Goal: Transaction & Acquisition: Purchase product/service

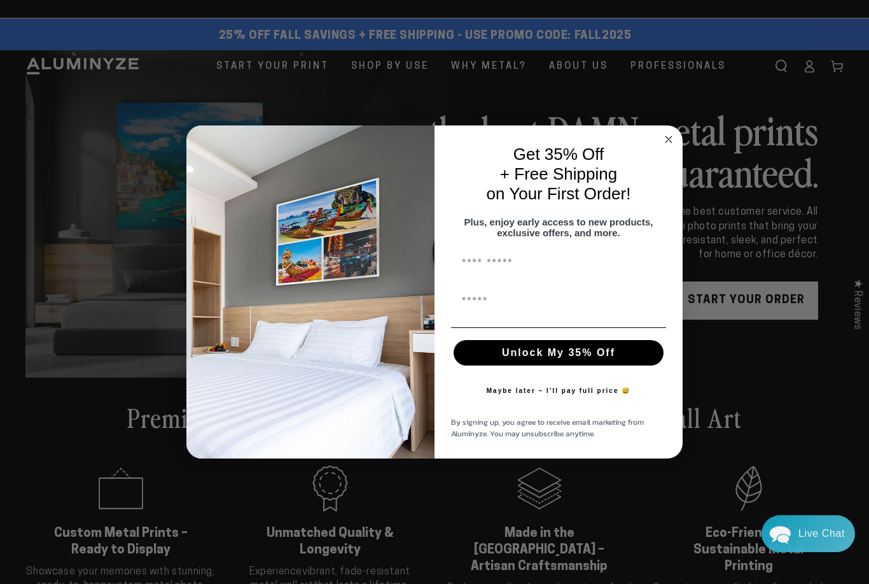
click at [470, 269] on input "First Name" at bounding box center [558, 263] width 215 height 25
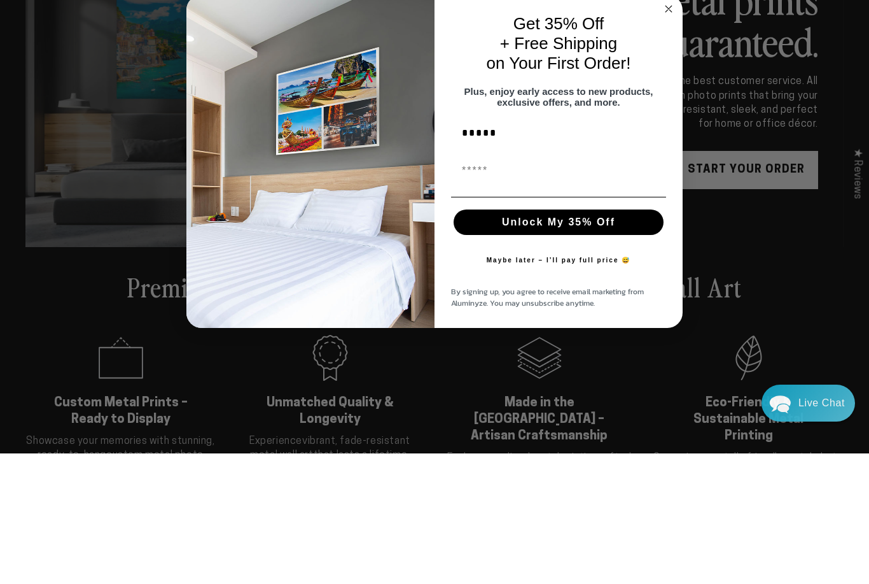
type input "*****"
click at [468, 289] on input "First Name" at bounding box center [558, 301] width 215 height 25
type input "**********"
click at [502, 340] on button "Unlock My 35% Off" at bounding box center [559, 352] width 210 height 25
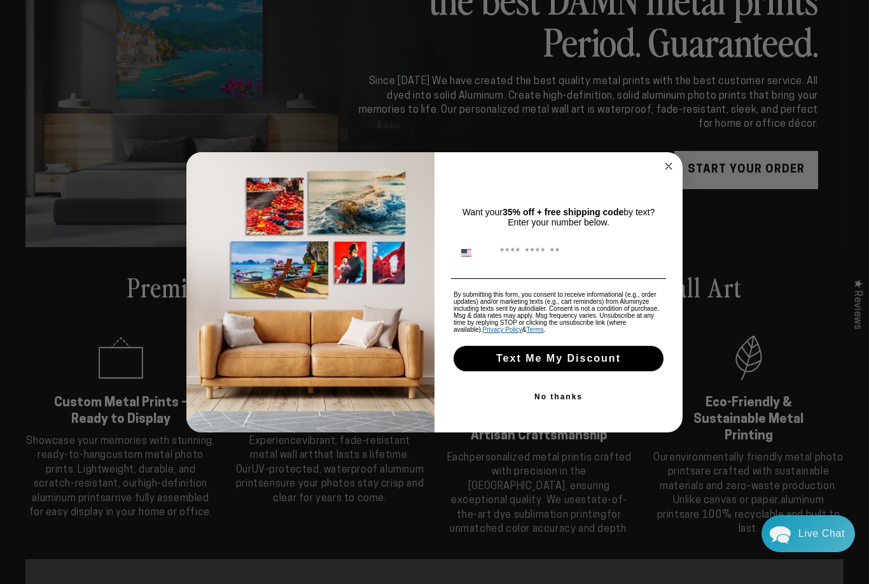
click at [525, 249] on input "Phone Number" at bounding box center [578, 253] width 169 height 24
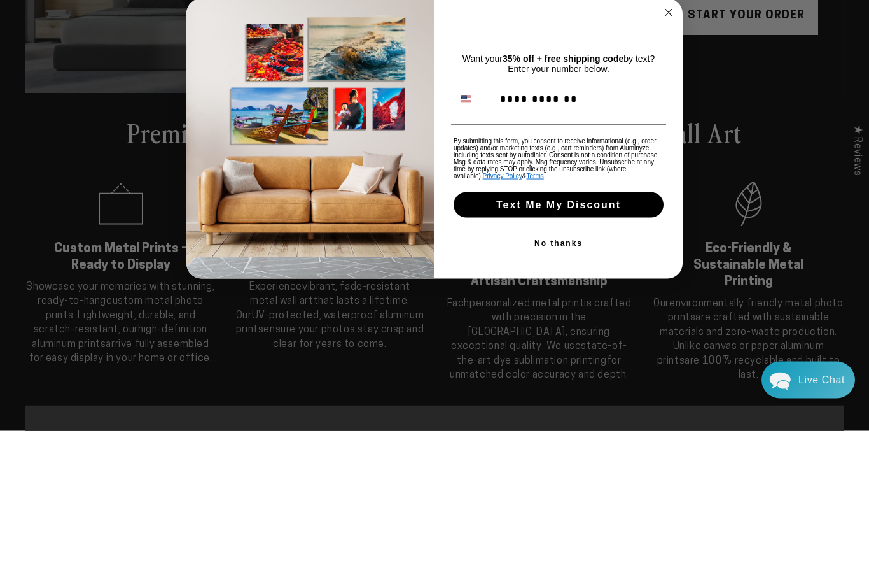
type input "**********"
click at [502, 346] on button "Text Me My Discount" at bounding box center [559, 358] width 210 height 25
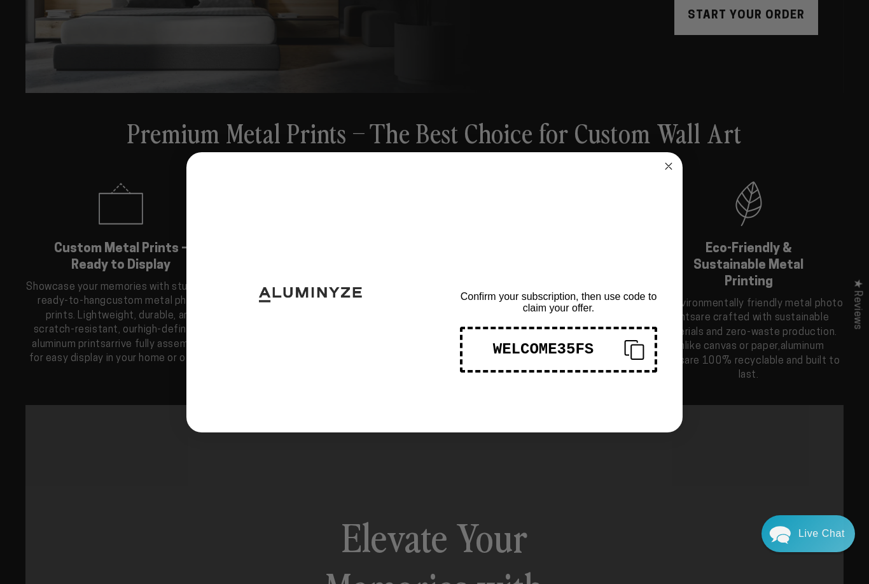
click at [673, 173] on circle "Close dialog" at bounding box center [669, 165] width 15 height 15
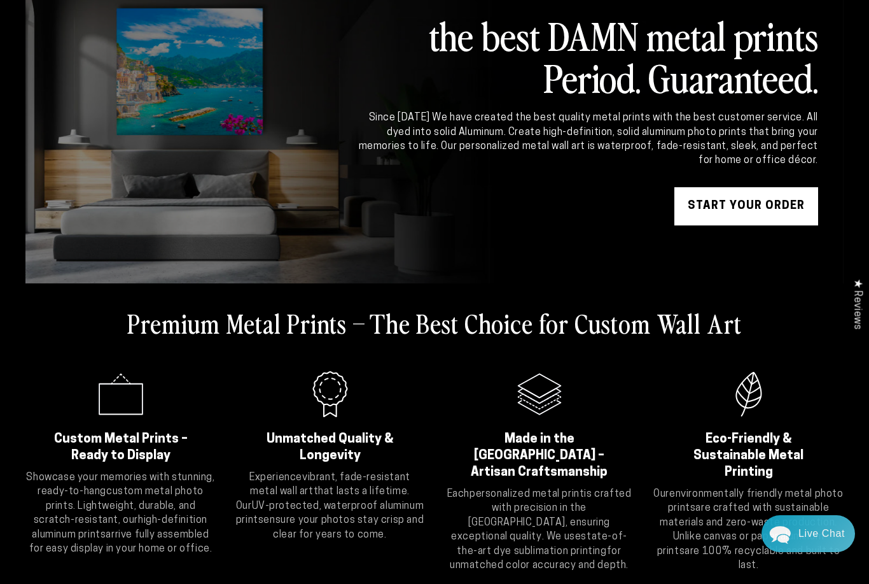
scroll to position [93, 0]
click at [715, 206] on link "START YOUR Order" at bounding box center [747, 207] width 144 height 38
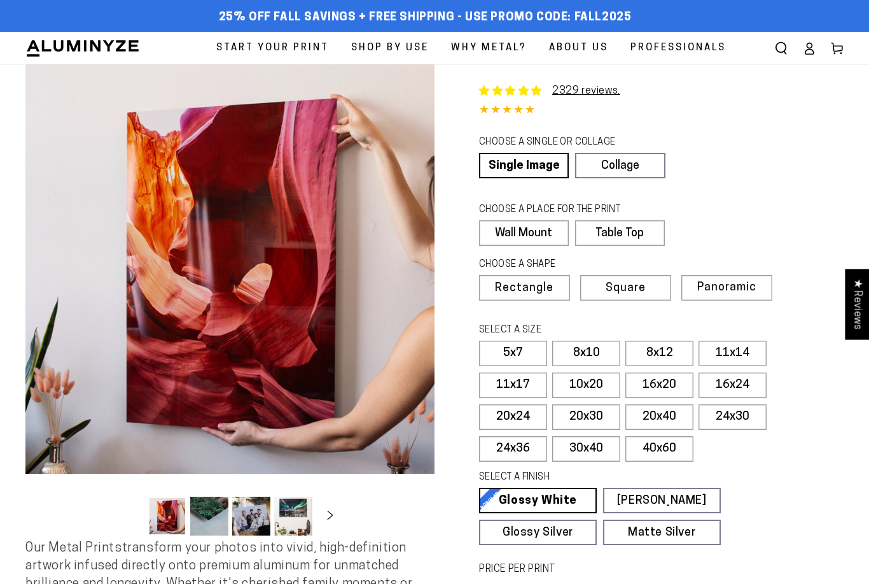
select select "**********"
click at [721, 287] on span "Panoramic" at bounding box center [726, 287] width 59 height 12
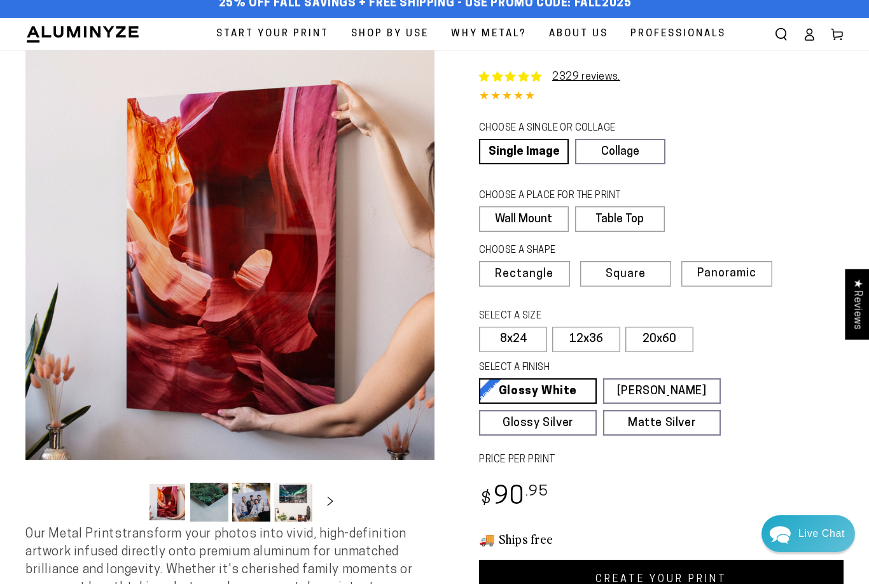
scroll to position [15, 0]
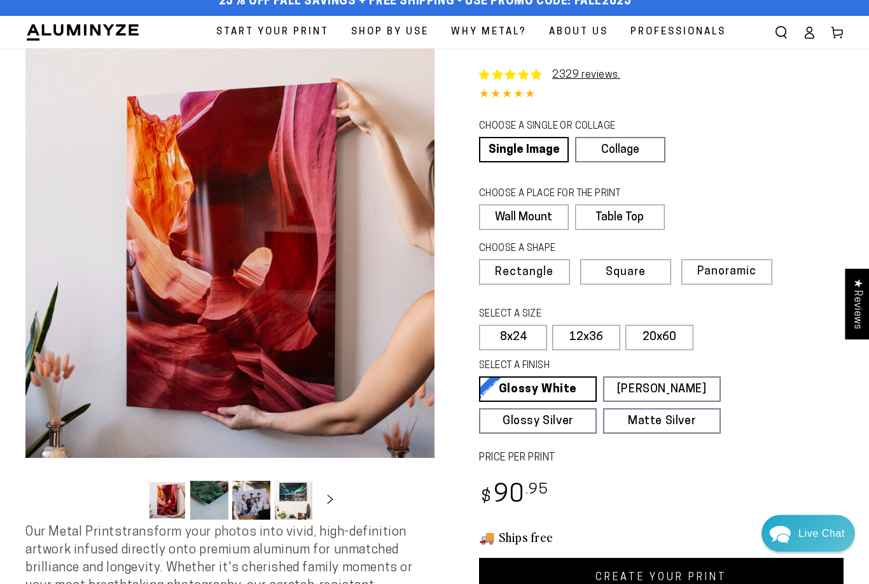
click at [555, 573] on link "CREATE YOUR PRINT" at bounding box center [661, 577] width 365 height 39
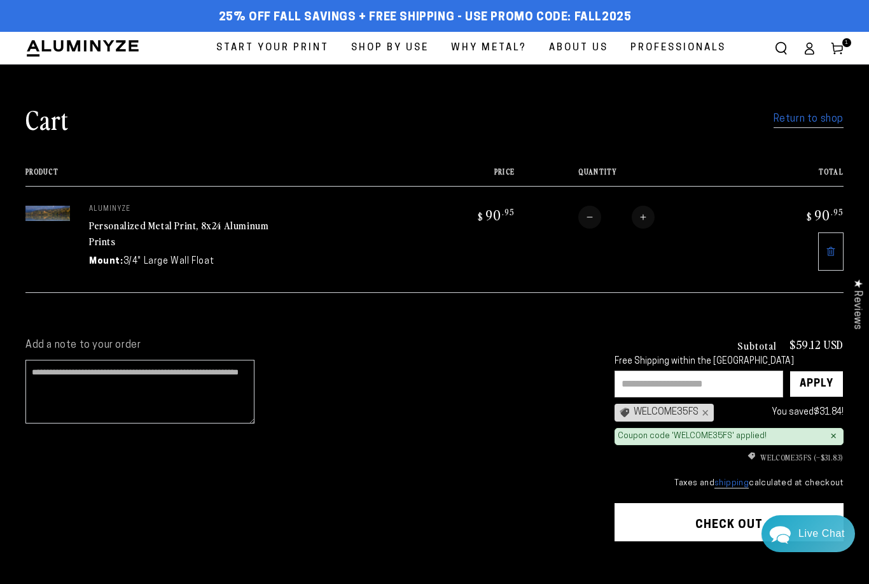
click at [799, 126] on link "Return to shop" at bounding box center [809, 119] width 70 height 18
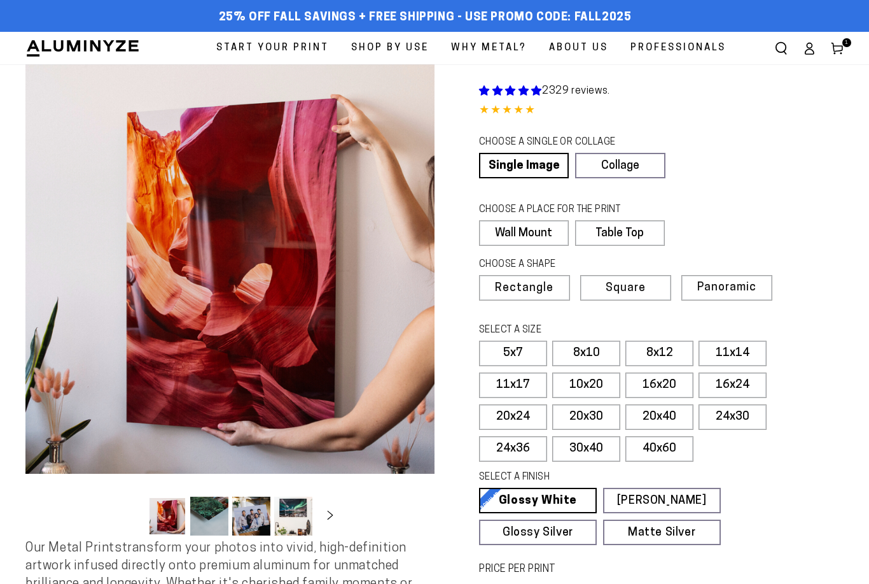
select select "**********"
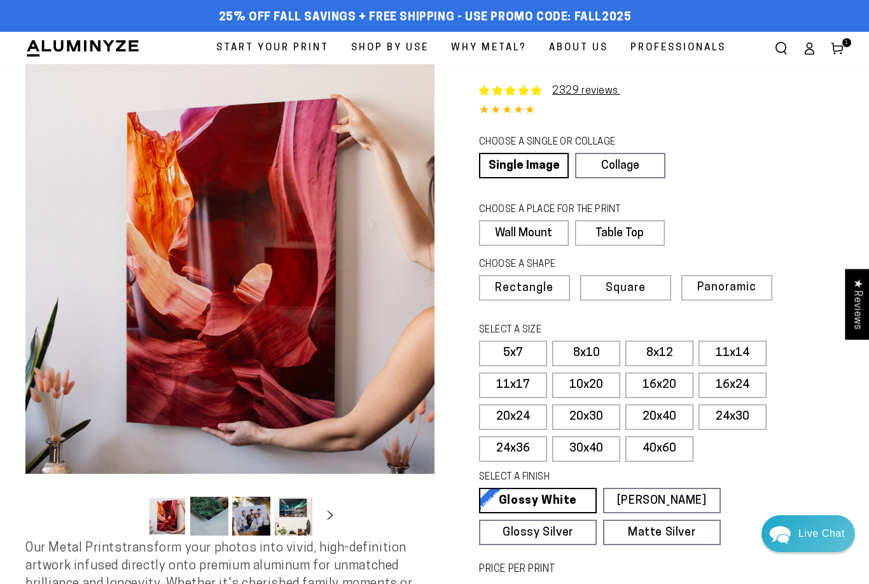
click at [739, 282] on span "Panoramic" at bounding box center [726, 287] width 59 height 12
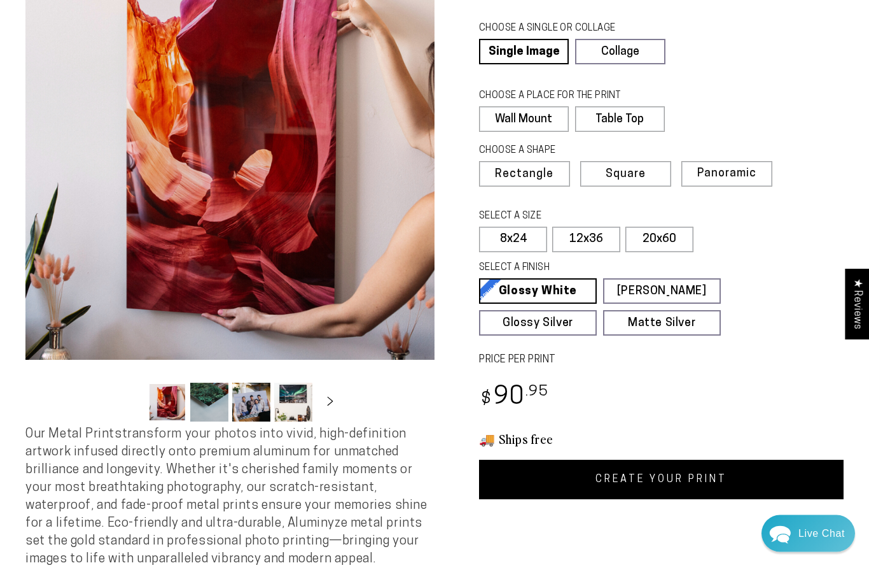
scroll to position [114, 0]
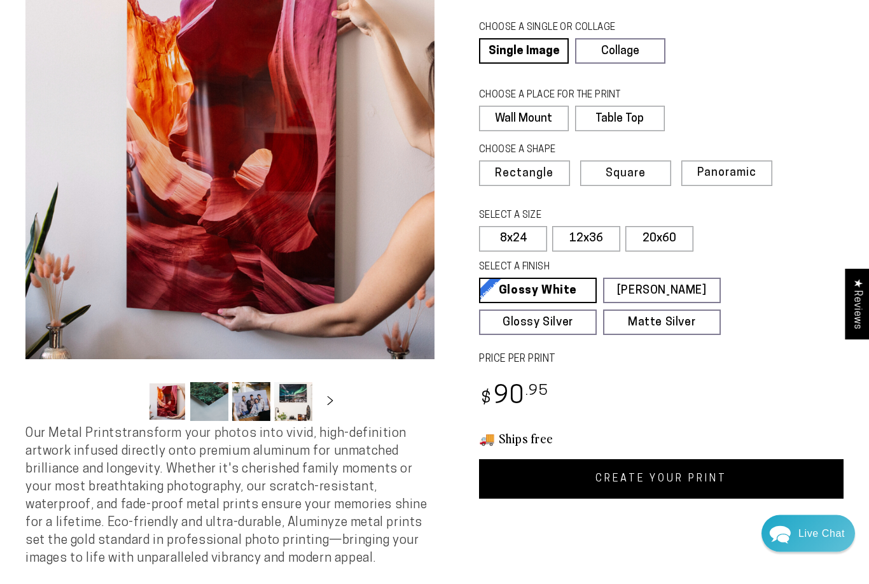
click at [687, 480] on link "CREATE YOUR PRINT" at bounding box center [661, 478] width 365 height 39
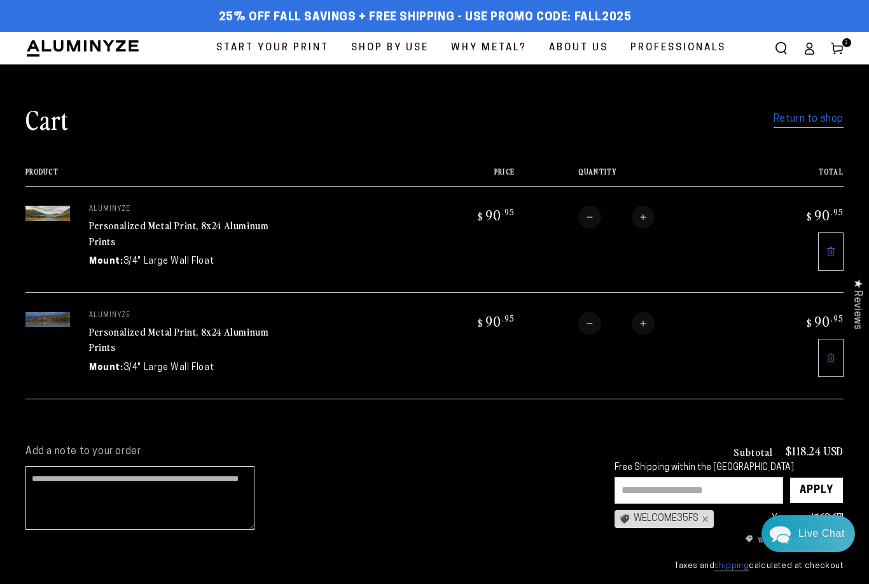
click at [801, 122] on link "Return to shop" at bounding box center [809, 119] width 70 height 18
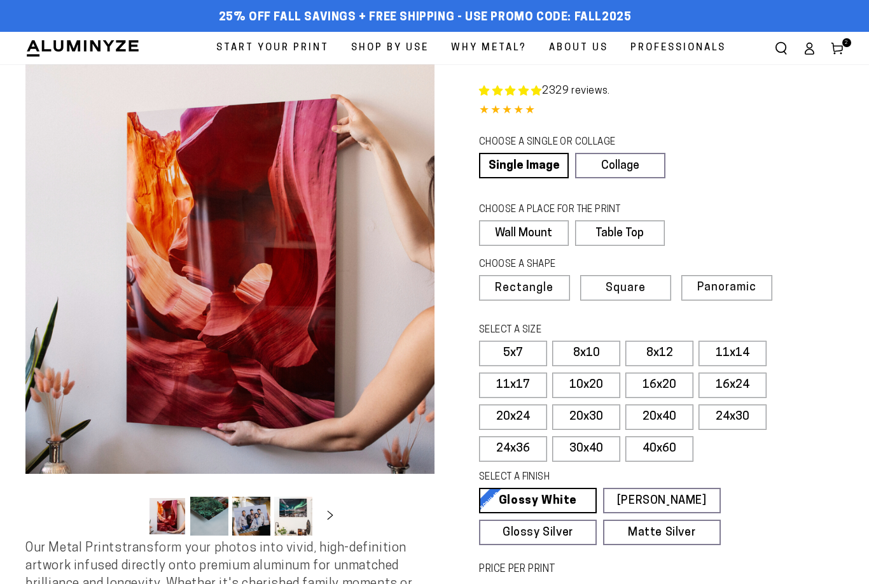
select select "**********"
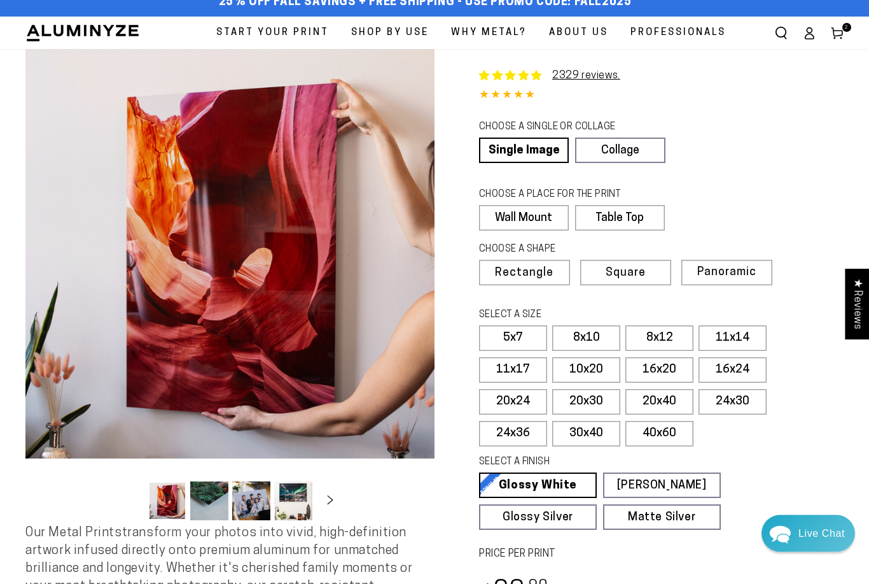
scroll to position [15, 0]
click at [589, 332] on label "8x10" at bounding box center [586, 337] width 68 height 25
click at [514, 330] on label "5x7" at bounding box center [513, 337] width 68 height 25
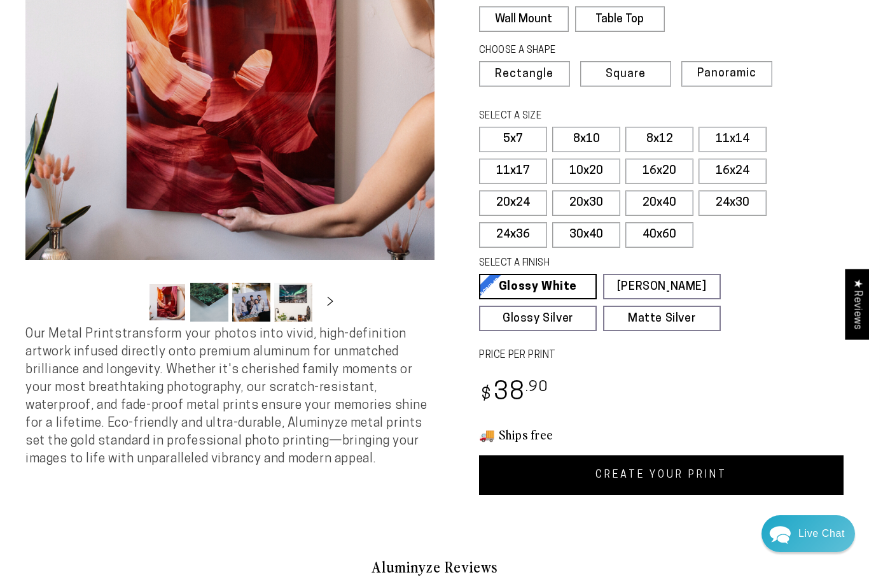
scroll to position [217, 0]
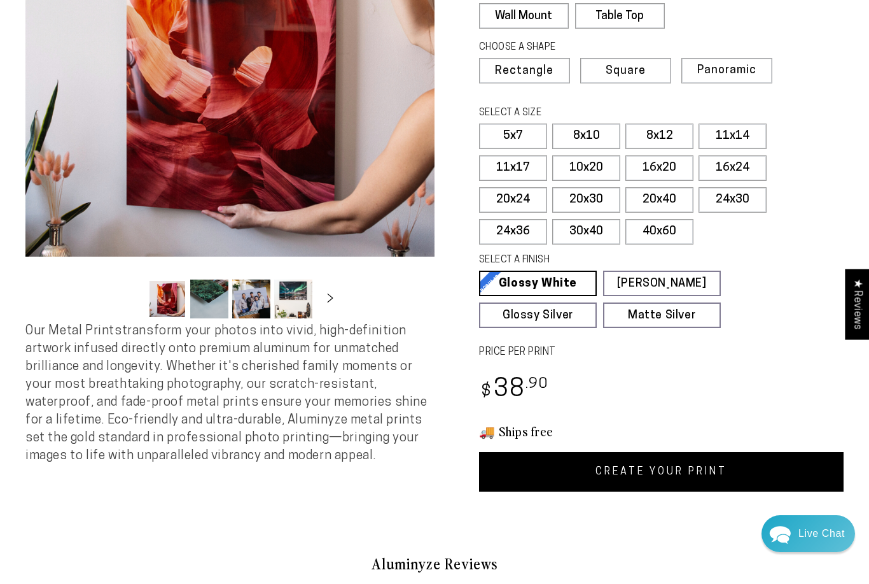
click at [692, 468] on link "CREATE YOUR PRINT" at bounding box center [661, 471] width 365 height 39
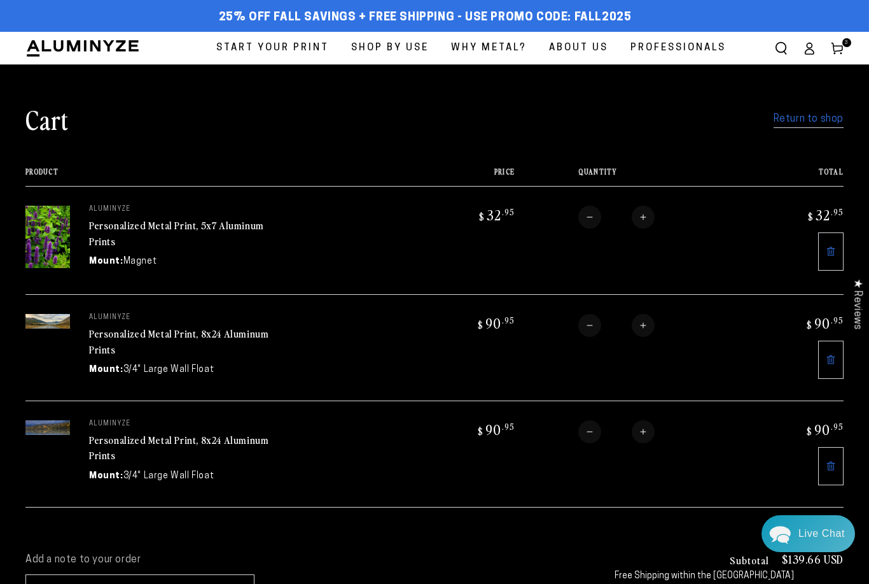
click at [802, 116] on link "Return to shop" at bounding box center [809, 119] width 70 height 18
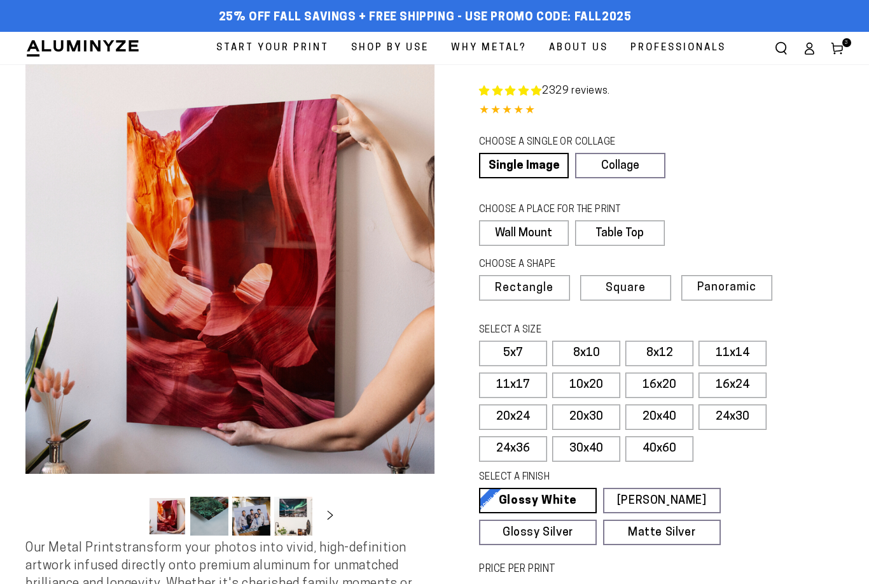
select select "**********"
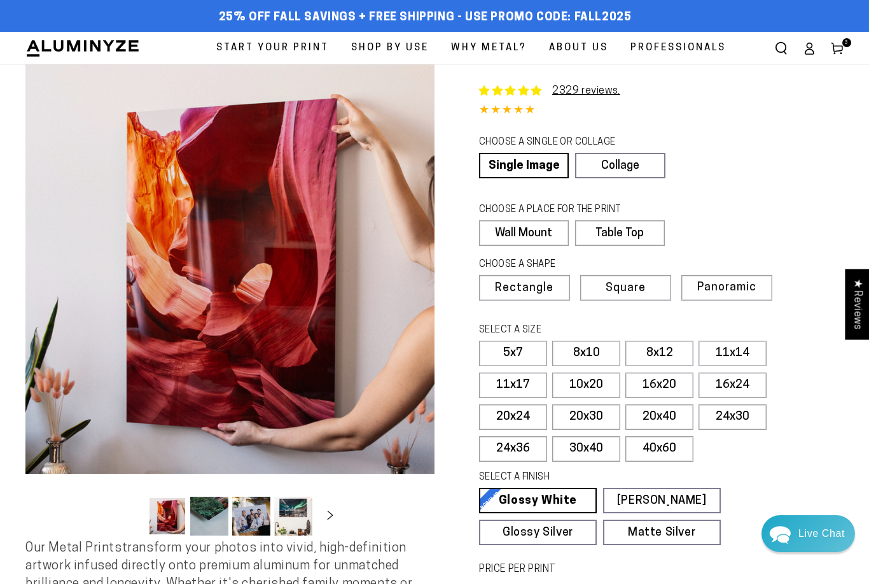
click at [734, 284] on span "Panoramic" at bounding box center [726, 287] width 59 height 12
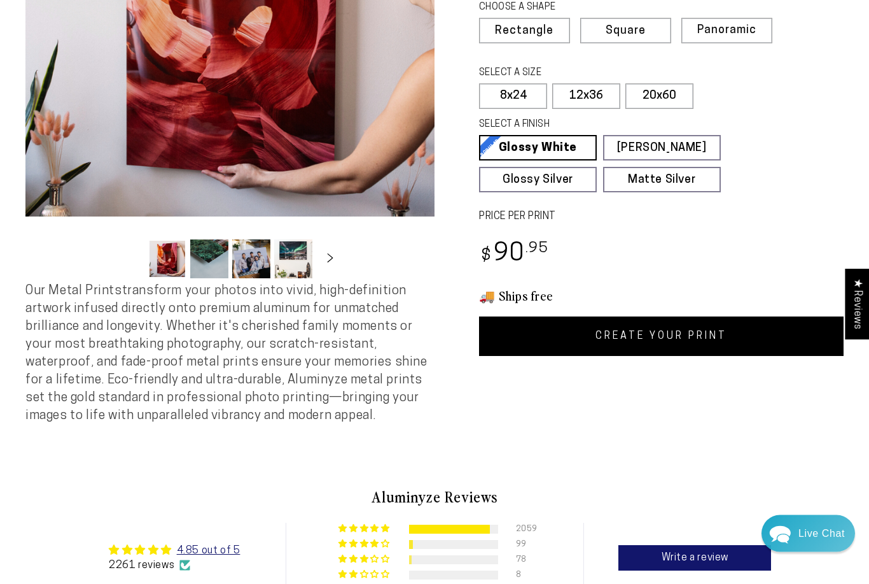
scroll to position [260, 0]
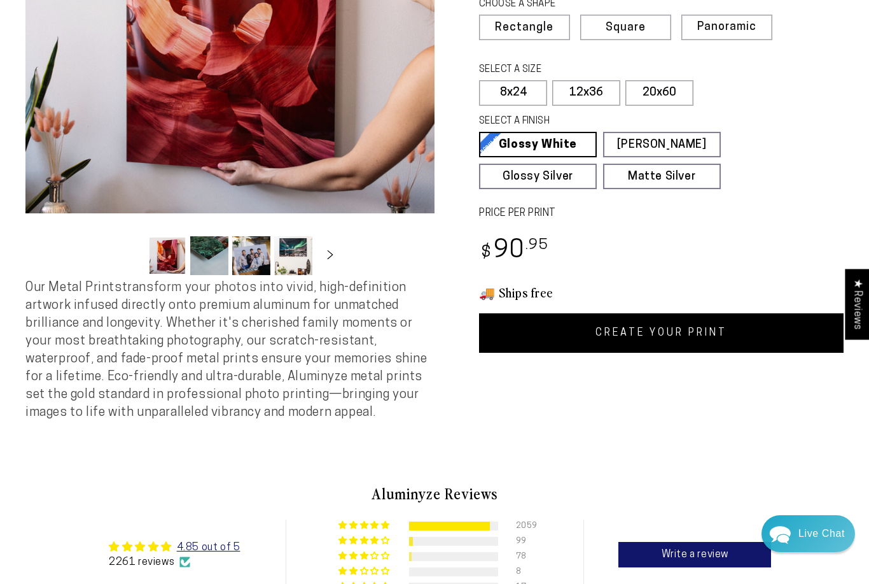
click at [729, 330] on link "CREATE YOUR PRINT" at bounding box center [661, 332] width 365 height 39
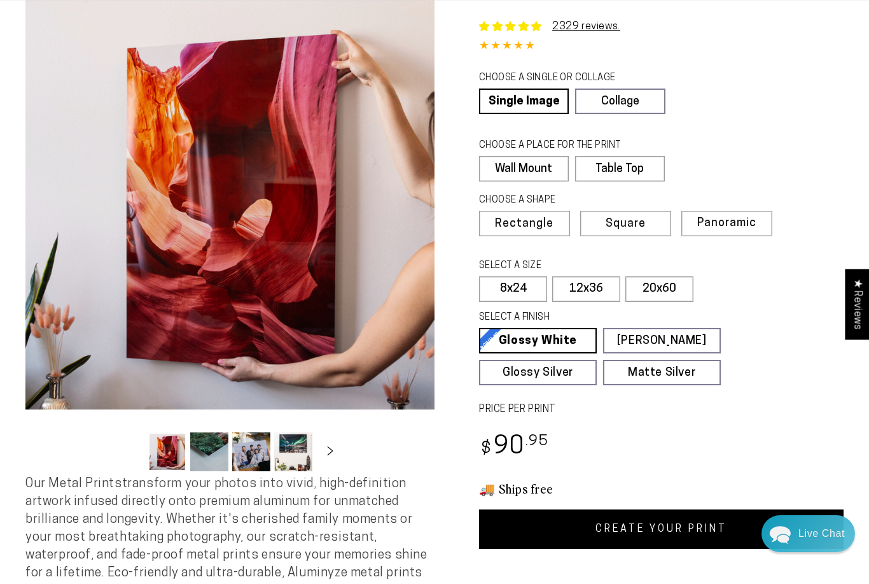
click at [590, 287] on label "12x36" at bounding box center [586, 288] width 68 height 25
click at [622, 519] on link "CREATE YOUR PRINT" at bounding box center [661, 528] width 365 height 39
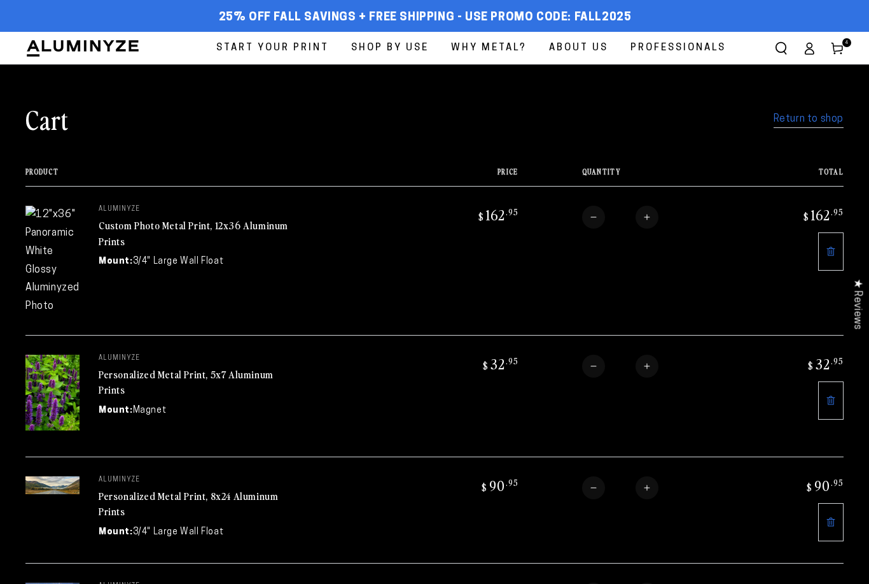
click at [105, 225] on link "Custom Photo Metal Print, 12x36 Aluminum Prints" at bounding box center [194, 233] width 190 height 31
click at [838, 252] on link at bounding box center [830, 251] width 25 height 38
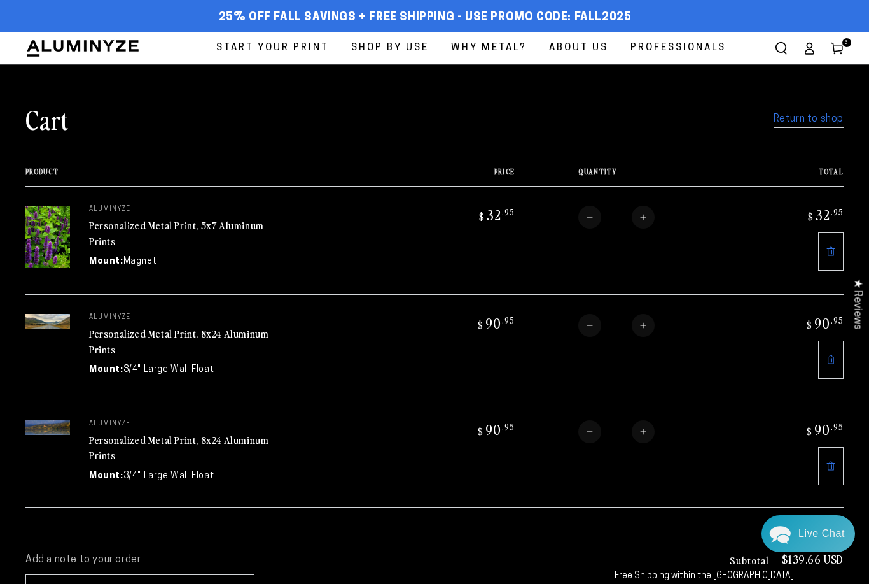
click at [802, 120] on link "Return to shop" at bounding box center [809, 119] width 70 height 18
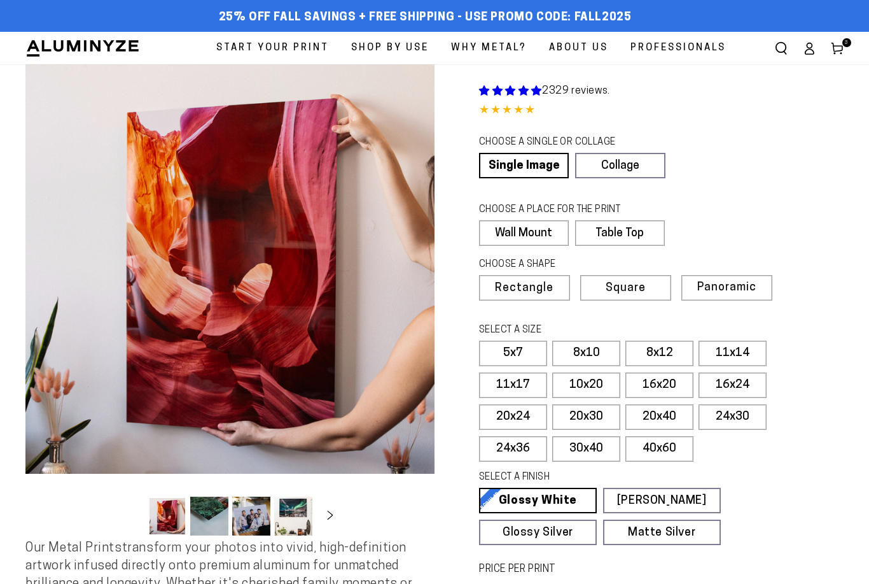
select select "**********"
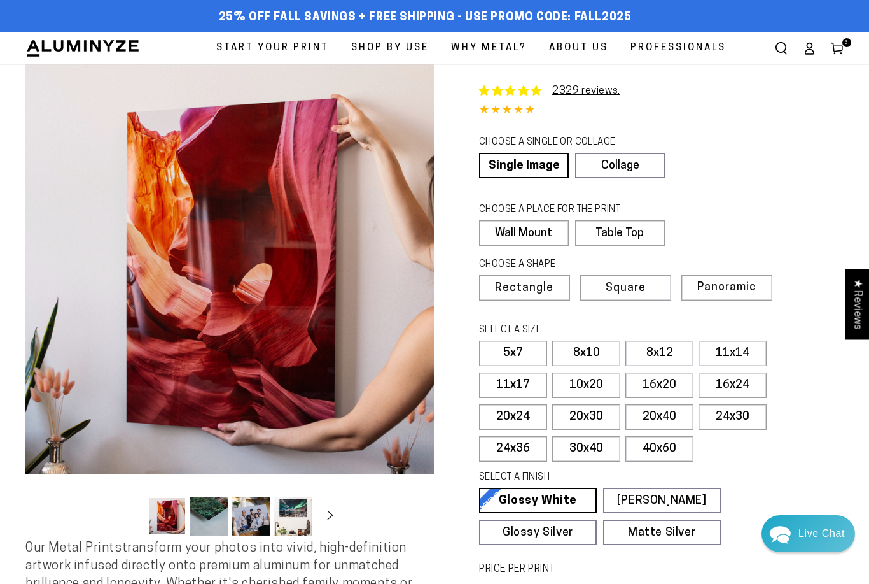
click at [727, 278] on label "Panoramic" at bounding box center [727, 287] width 91 height 25
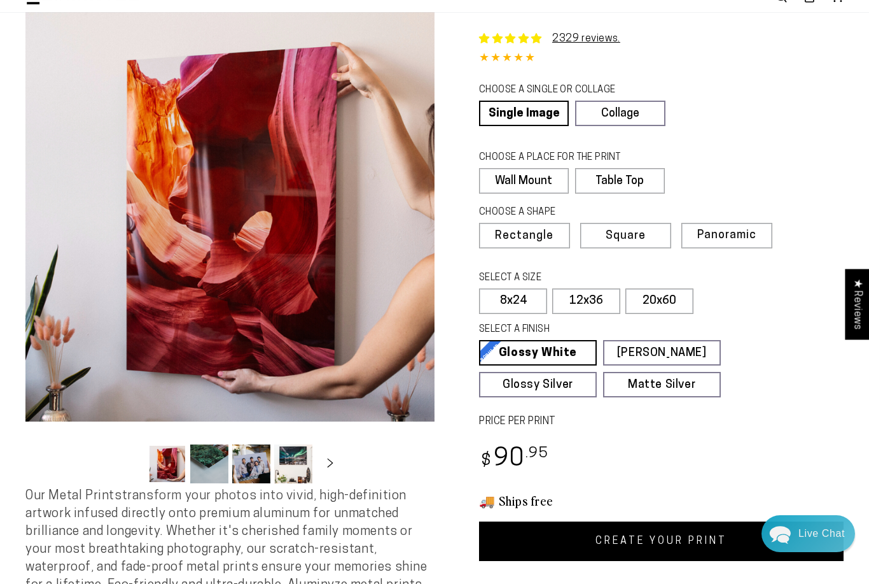
scroll to position [71, 0]
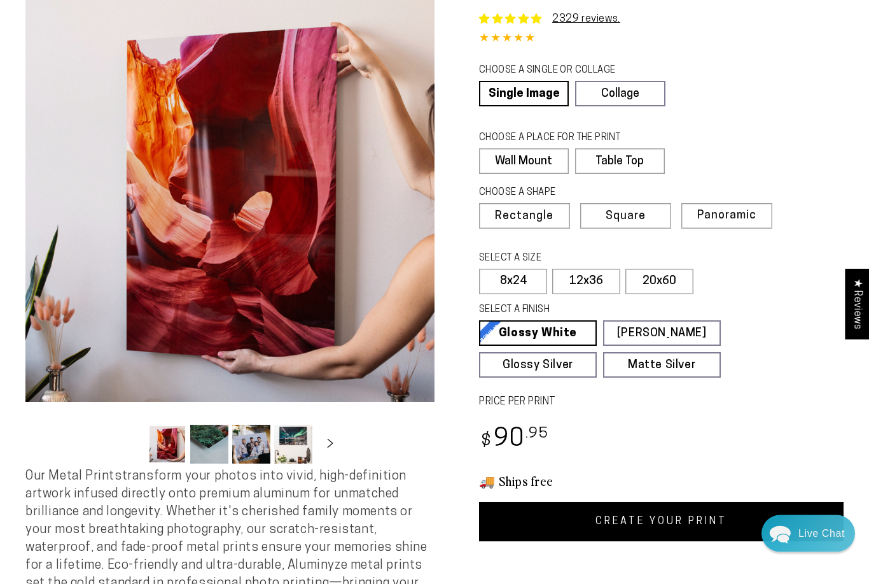
click at [623, 522] on link "CREATE YOUR PRINT" at bounding box center [661, 521] width 365 height 39
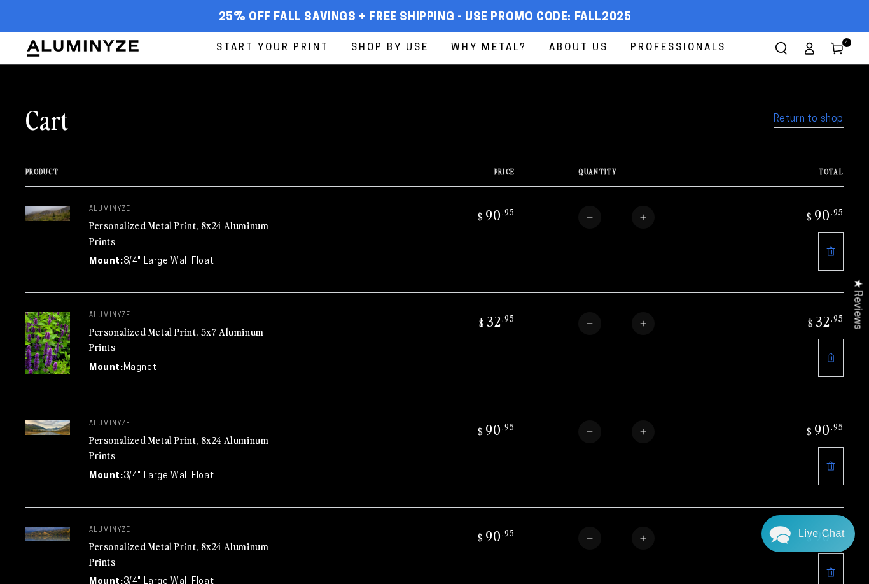
click at [802, 124] on link "Return to shop" at bounding box center [809, 119] width 70 height 18
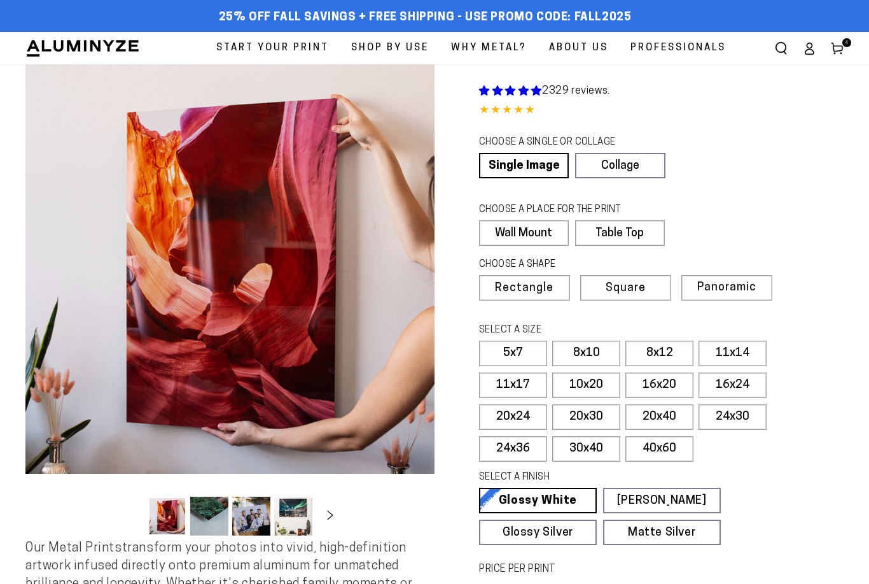
select select "**********"
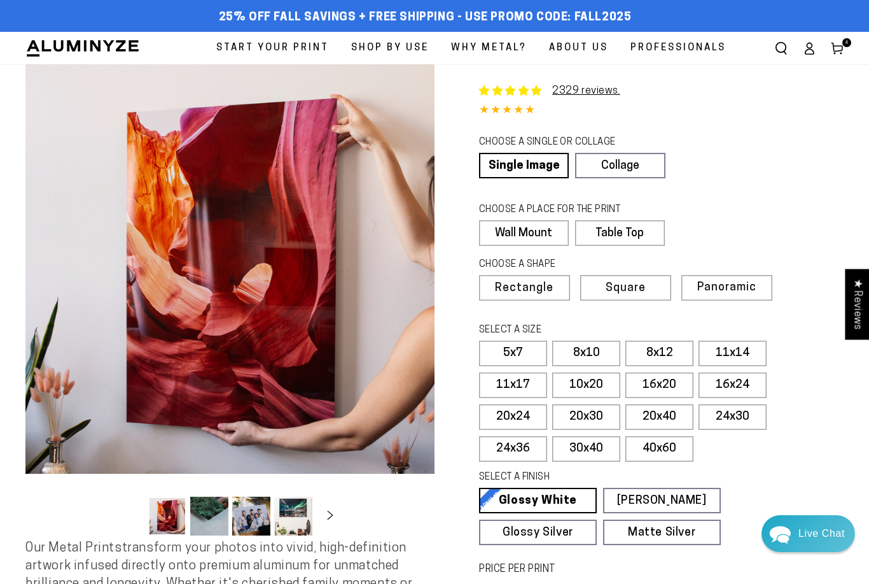
click at [736, 296] on label "Panoramic" at bounding box center [727, 287] width 91 height 25
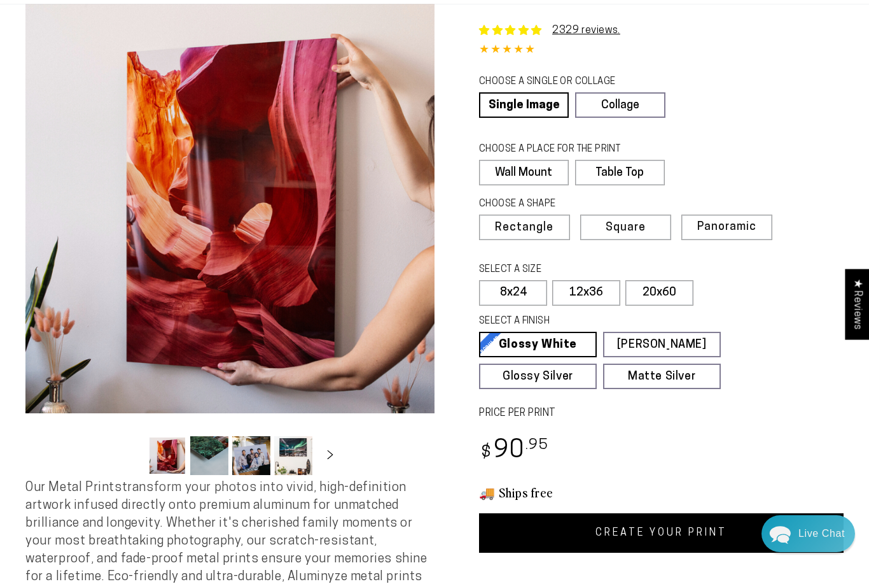
scroll to position [62, 0]
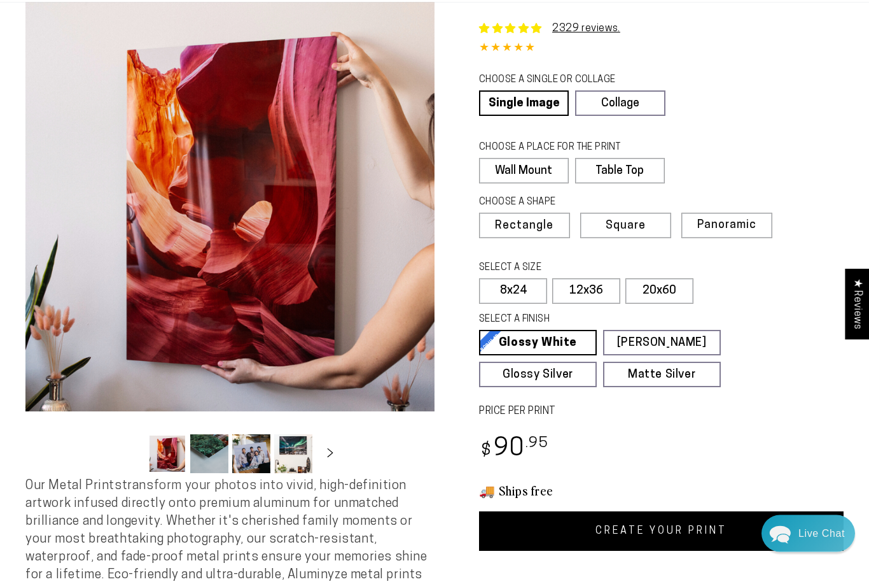
click at [633, 526] on link "CREATE YOUR PRINT" at bounding box center [661, 531] width 365 height 39
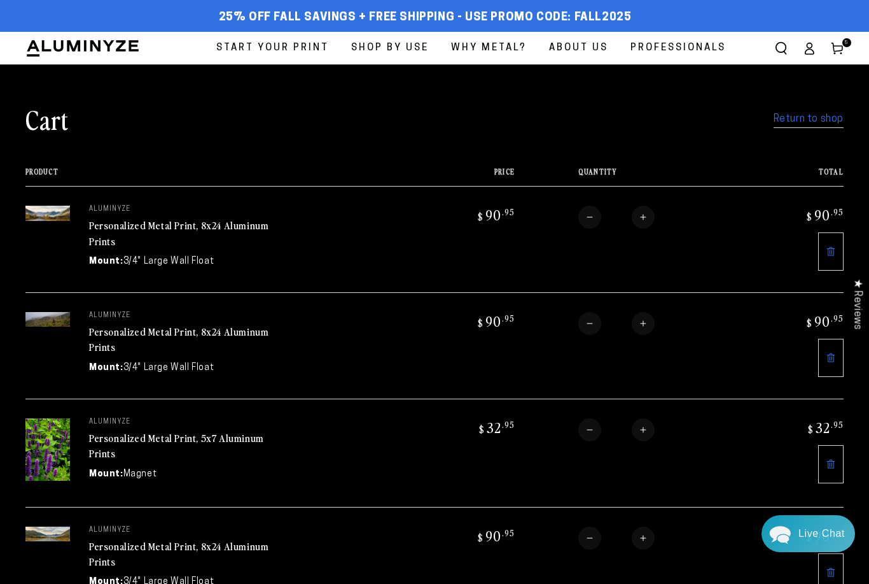
click at [802, 118] on link "Return to shop" at bounding box center [809, 119] width 70 height 18
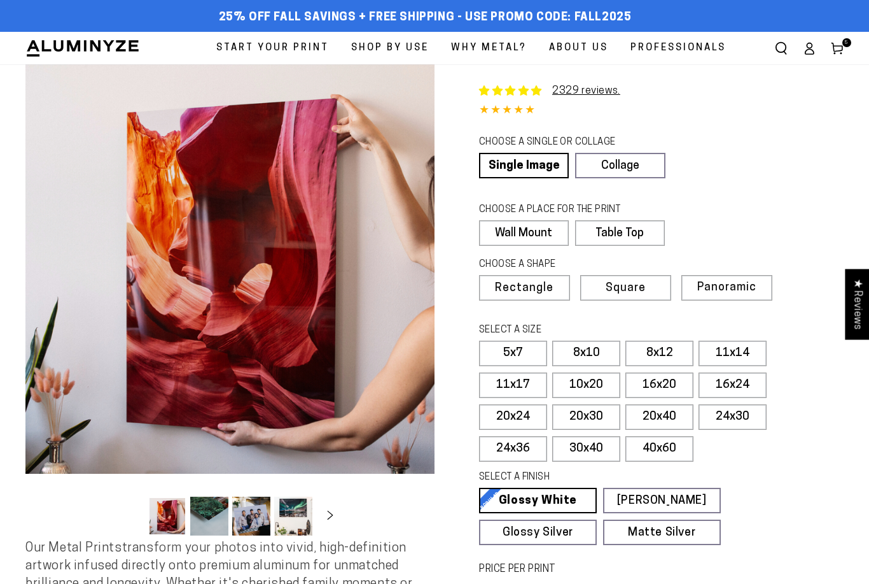
select select "**********"
click at [594, 353] on label "8x10" at bounding box center [586, 352] width 68 height 25
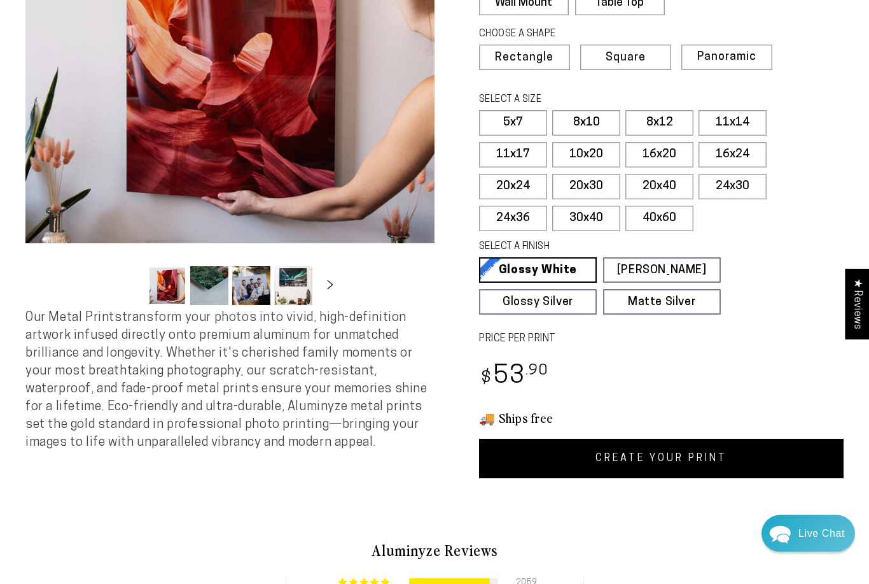
scroll to position [235, 0]
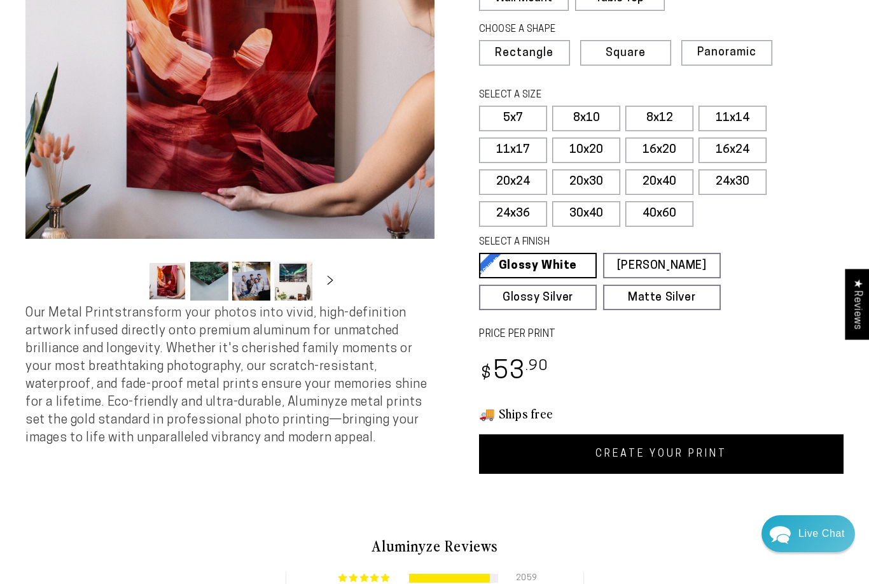
click at [603, 444] on link "CREATE YOUR PRINT" at bounding box center [661, 453] width 365 height 39
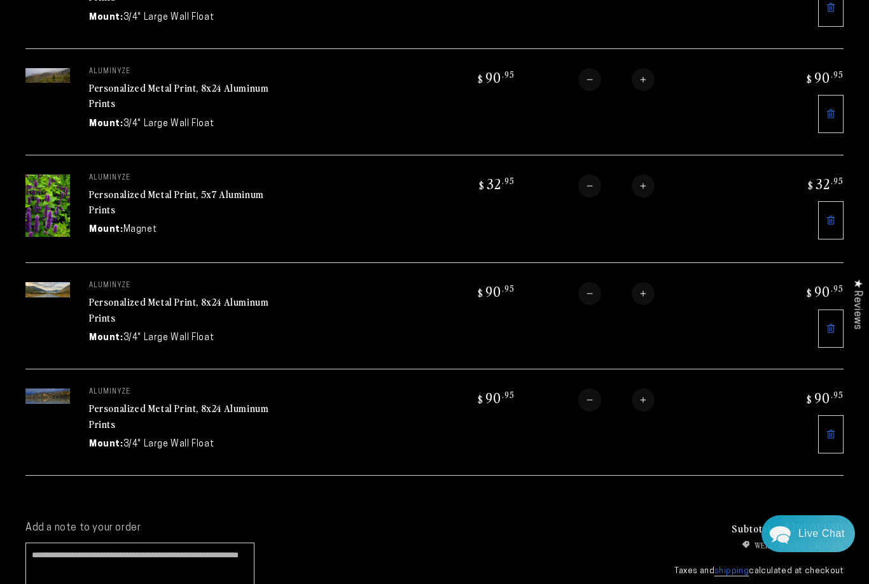
scroll to position [354, 0]
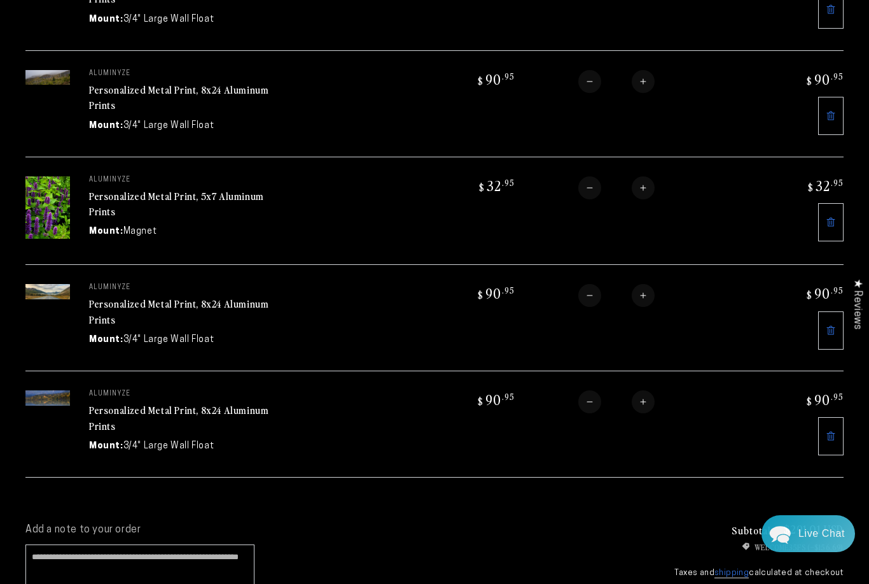
click at [827, 431] on icon at bounding box center [831, 436] width 10 height 10
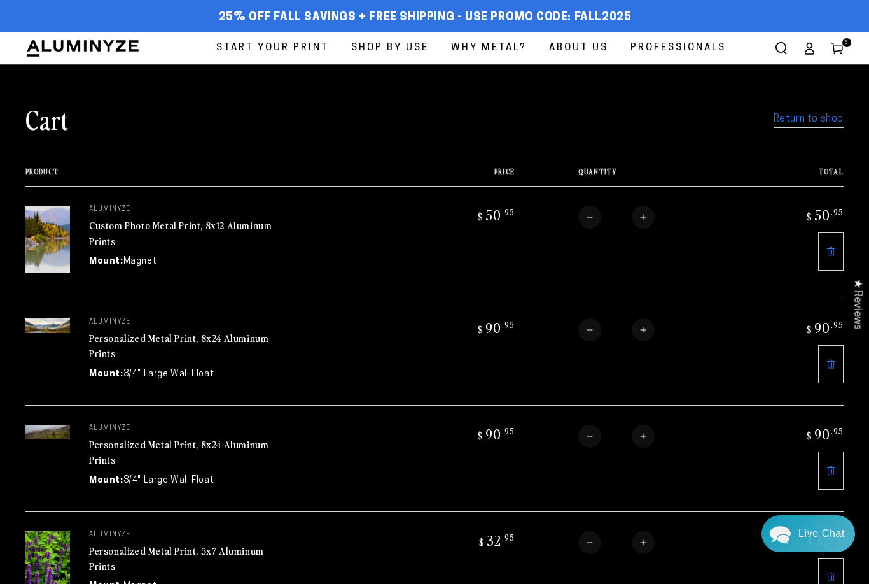
click at [788, 123] on link "Return to shop" at bounding box center [809, 119] width 70 height 18
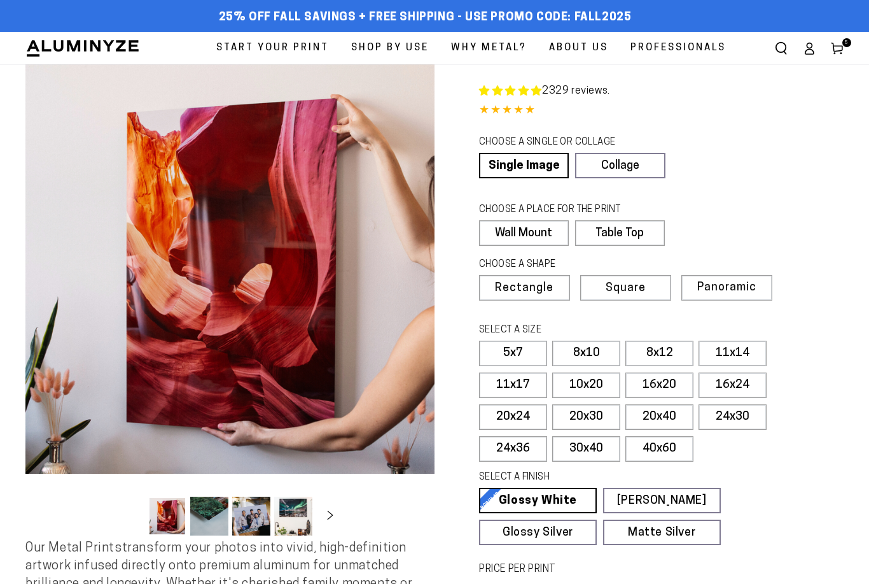
select select "**********"
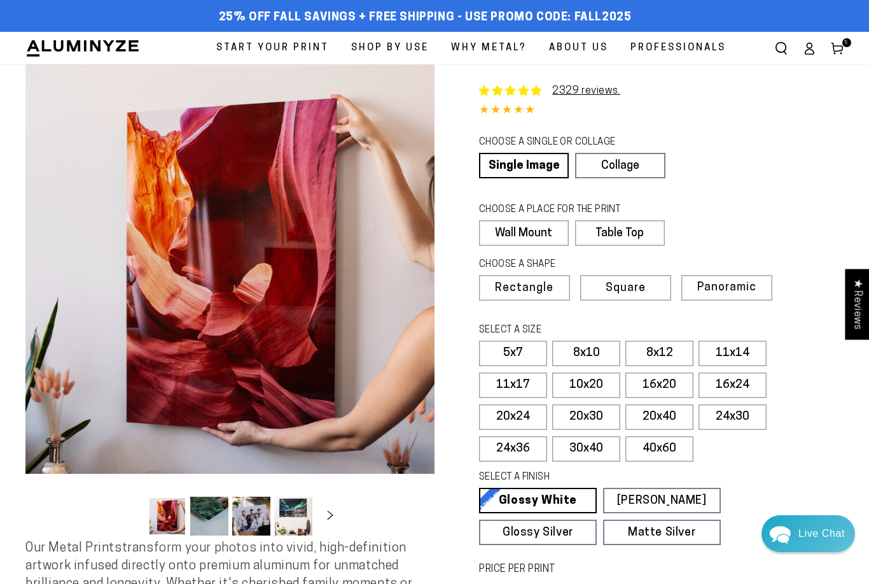
click at [615, 225] on label "Table Top" at bounding box center [620, 232] width 90 height 25
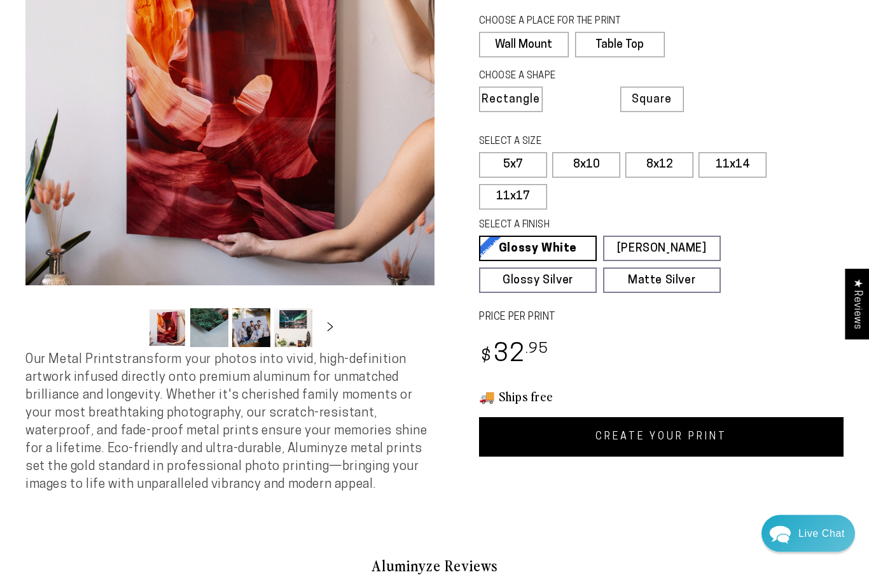
scroll to position [188, 0]
click at [526, 430] on link "CREATE YOUR PRINT" at bounding box center [661, 436] width 365 height 39
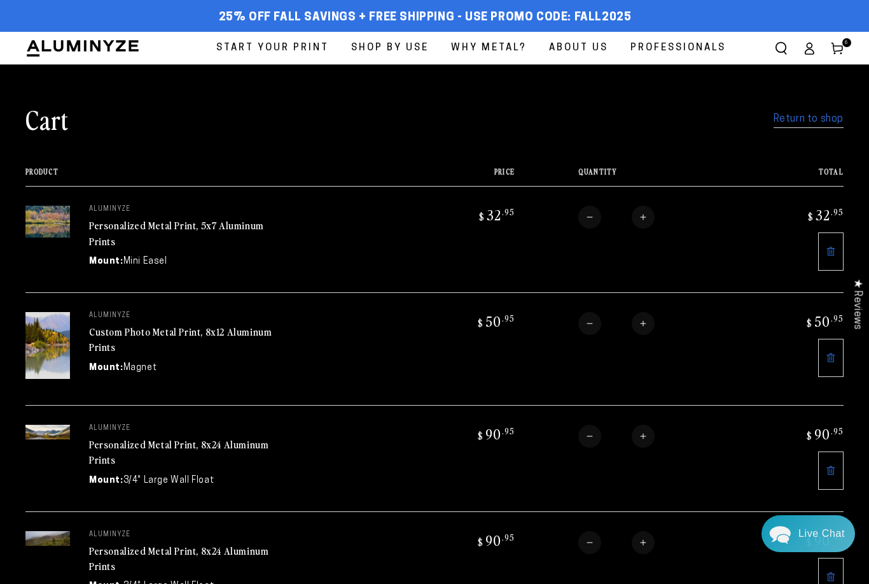
click at [795, 125] on link "Return to shop" at bounding box center [809, 119] width 70 height 18
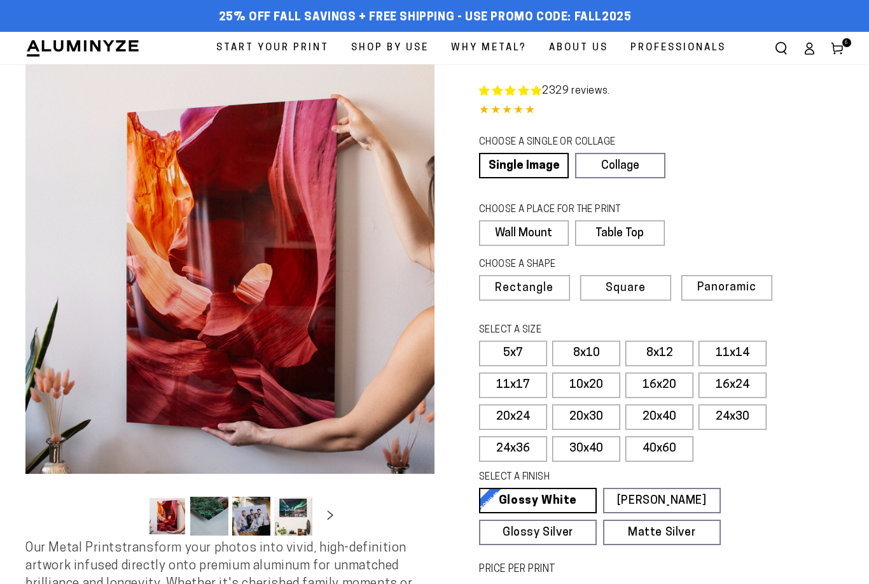
select select "**********"
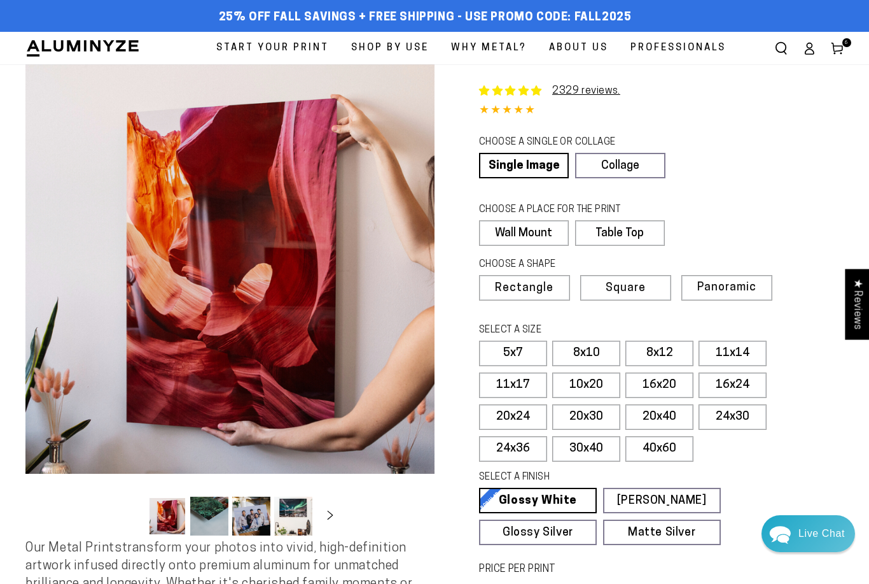
click at [624, 230] on label "Table Top" at bounding box center [620, 232] width 90 height 25
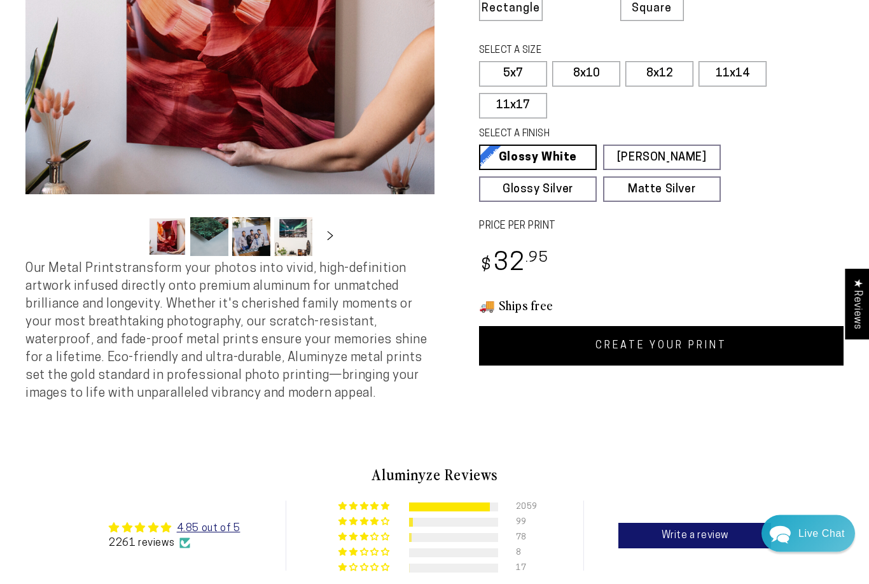
scroll to position [279, 0]
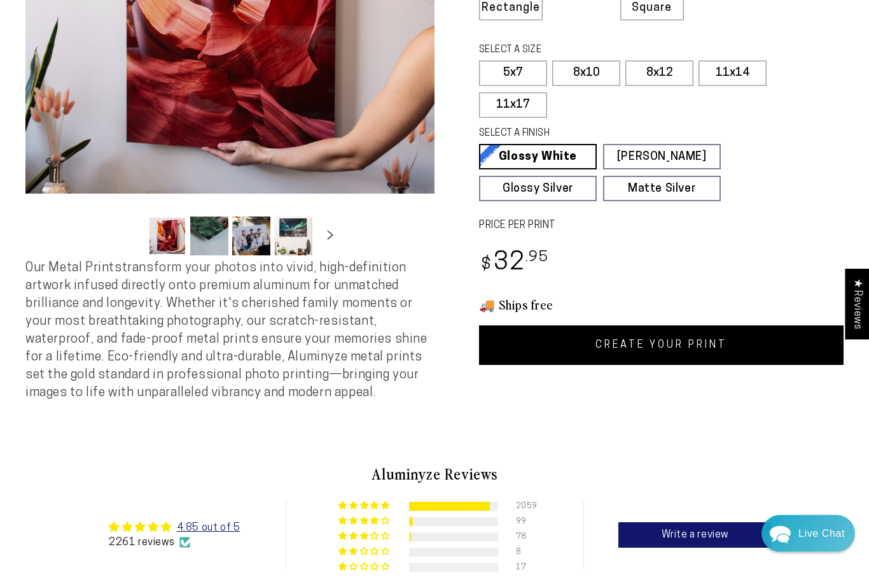
click at [547, 342] on link "CREATE YOUR PRINT" at bounding box center [661, 345] width 365 height 39
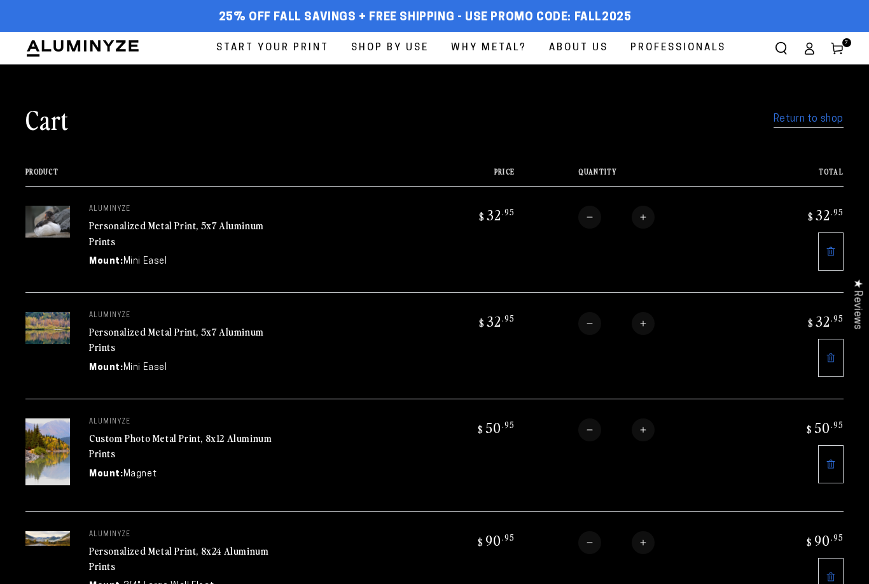
click at [799, 118] on link "Return to shop" at bounding box center [809, 119] width 70 height 18
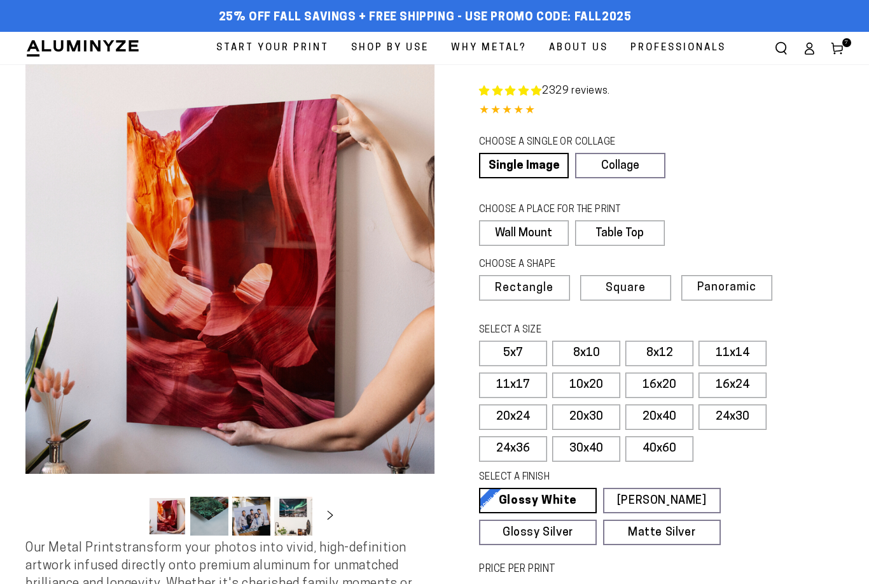
select select "**********"
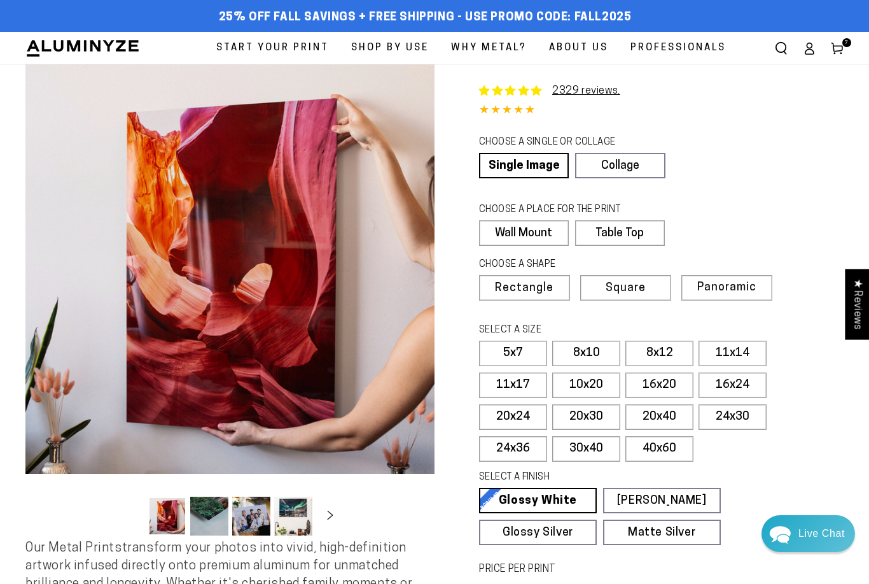
click at [615, 229] on label "Table Top" at bounding box center [620, 232] width 90 height 25
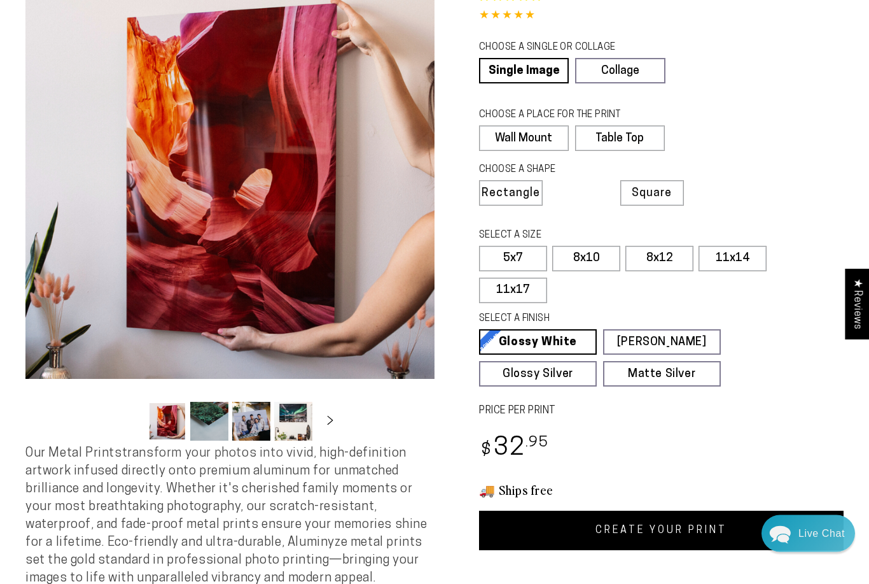
scroll to position [95, 0]
click at [617, 523] on link "CREATE YOUR PRINT" at bounding box center [661, 529] width 365 height 39
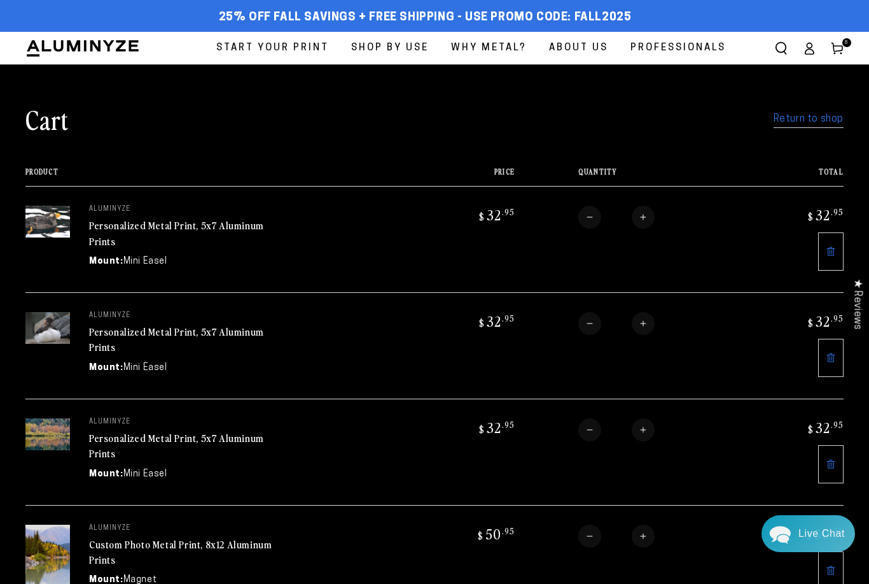
click at [802, 120] on link "Return to shop" at bounding box center [809, 119] width 70 height 18
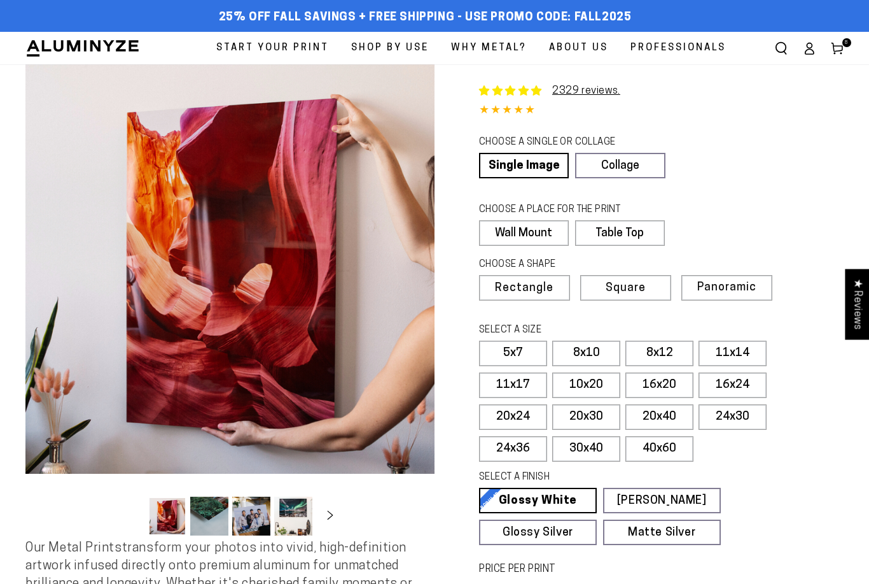
select select "**********"
click at [612, 232] on label "Table Top" at bounding box center [620, 232] width 90 height 25
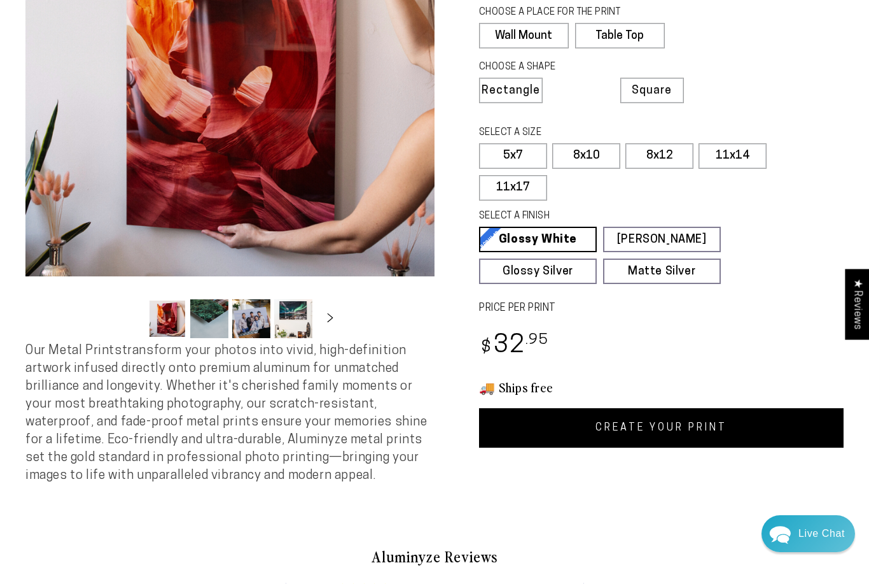
scroll to position [197, 0]
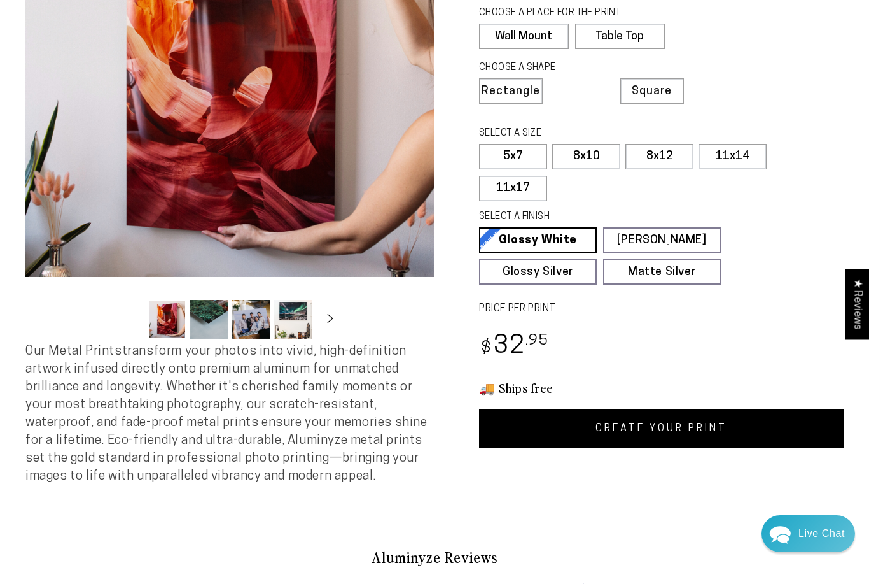
click at [539, 423] on link "CREATE YOUR PRINT" at bounding box center [661, 428] width 365 height 39
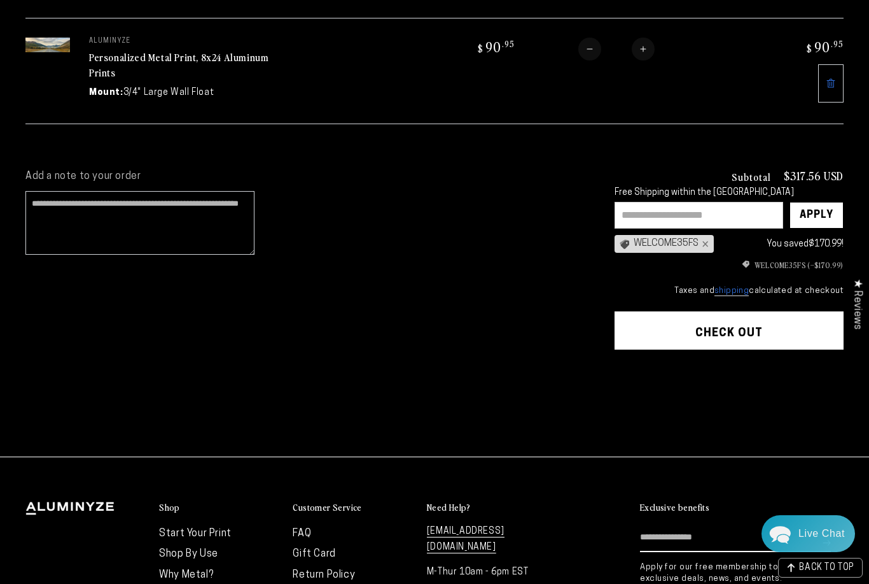
scroll to position [1025, 0]
